Goal: Find contact information: Find contact information

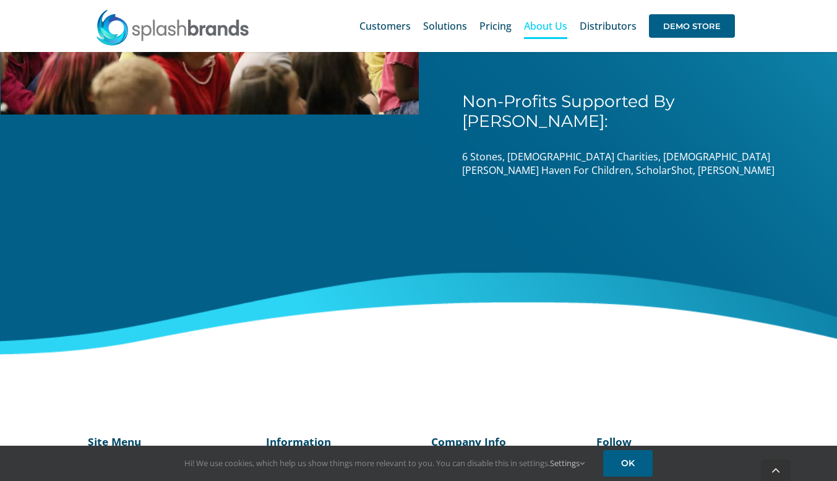
scroll to position [2083, 0]
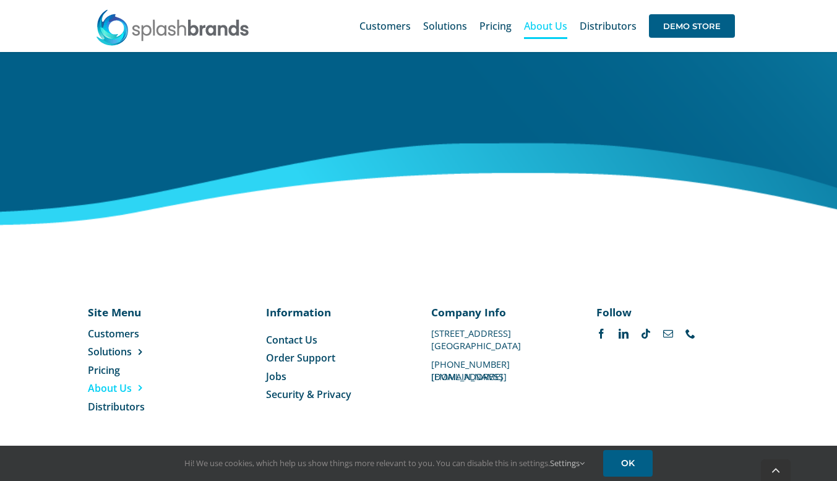
click at [286, 340] on span "Contact Us" at bounding box center [291, 340] width 51 height 14
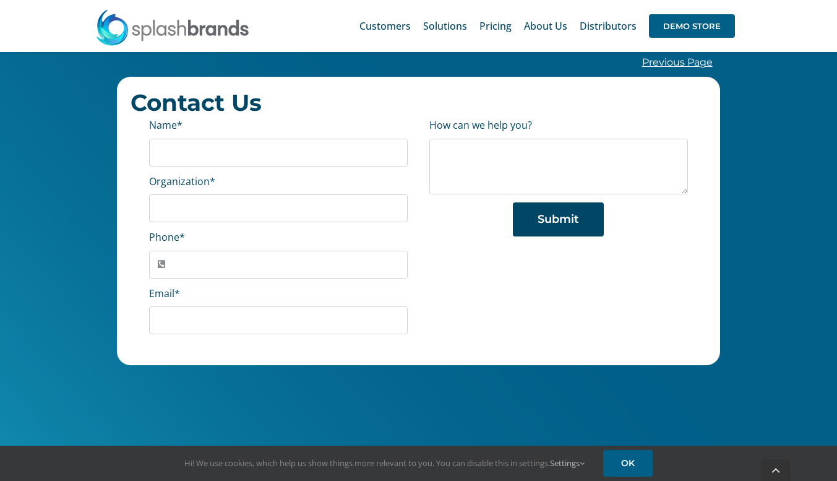
scroll to position [254, 0]
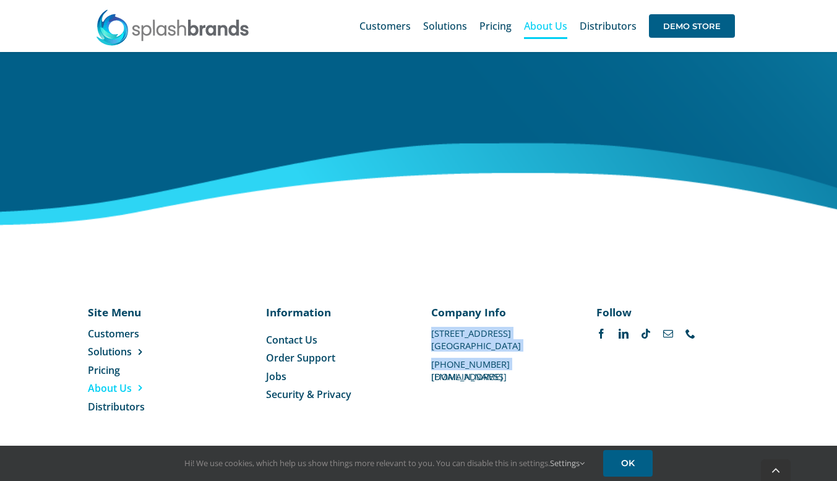
drag, startPoint x: 432, startPoint y: 377, endPoint x: 572, endPoint y: 375, distance: 140.5
click at [572, 375] on div "Company Info 1100 Valwood Parkway #114 Carrollton, TX 75006 469-501-2888 suppor…" at bounding box center [500, 341] width 165 height 75
click at [572, 378] on div "Company Info 1100 Valwood Parkway #114 Carrollton, TX 75006 469-501-2888 suppor…" at bounding box center [500, 341] width 165 height 75
